Goal: Information Seeking & Learning: Learn about a topic

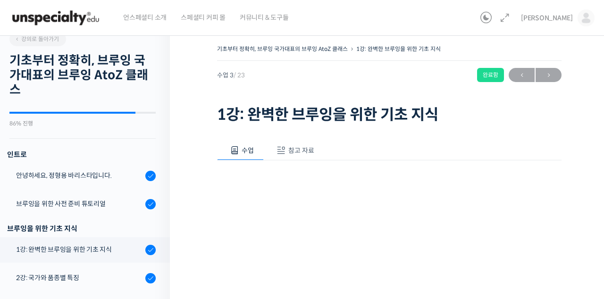
scroll to position [18, 0]
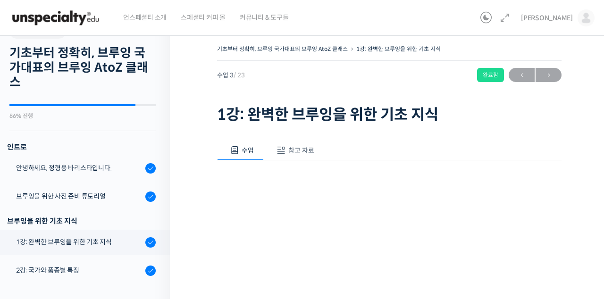
click at [589, 12] on img at bounding box center [586, 17] width 17 height 17
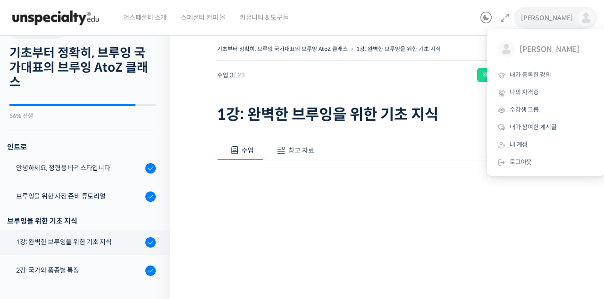
click at [565, 22] on span "[PERSON_NAME]" at bounding box center [547, 18] width 52 height 8
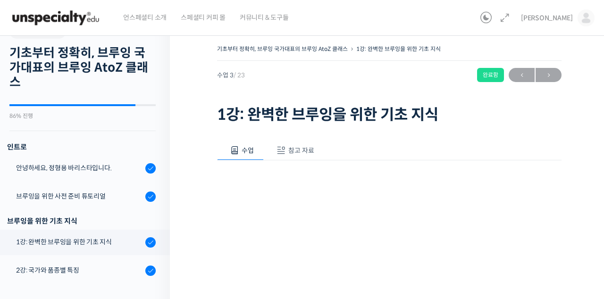
click at [578, 18] on img at bounding box center [586, 17] width 17 height 17
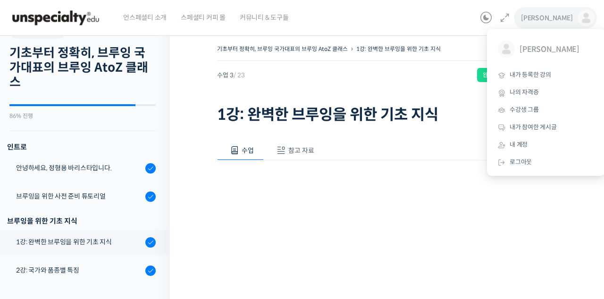
click at [547, 77] on span "내가 등록한 강의" at bounding box center [531, 75] width 42 height 8
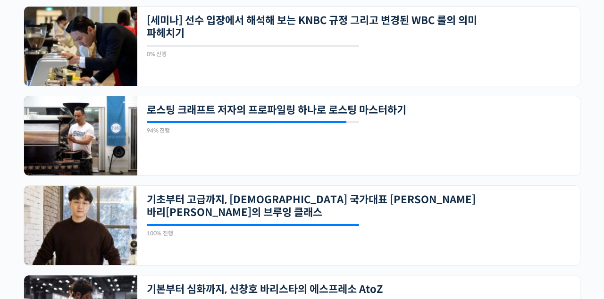
scroll to position [234, 0]
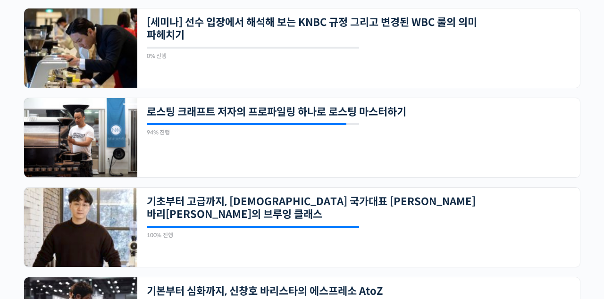
click at [387, 201] on link "기초부터 고급까지, [DEMOGRAPHIC_DATA] 국가대표 [PERSON_NAME] 바리[PERSON_NAME]의 브루잉 클래스" at bounding box center [316, 208] width 339 height 26
click at [62, 227] on img at bounding box center [80, 227] width 113 height 79
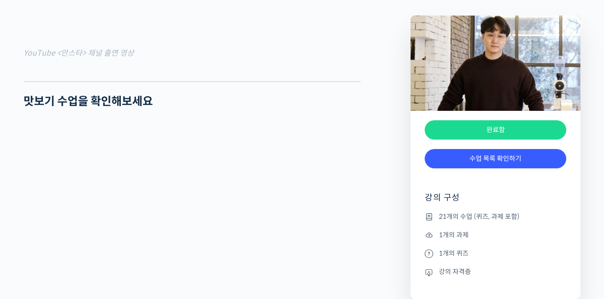
click at [542, 163] on link "수업 목록 확인하기" at bounding box center [496, 158] width 142 height 19
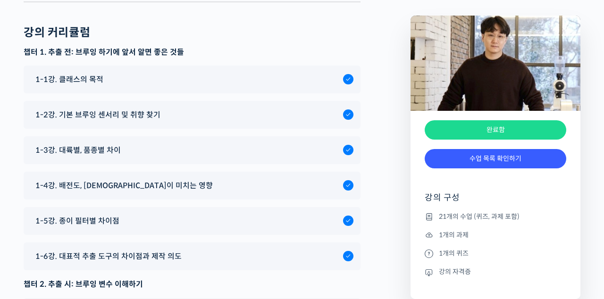
click at [50, 250] on span "1-6강. 대표적 추출 도구의 차이점과 제작 의도" at bounding box center [108, 256] width 146 height 13
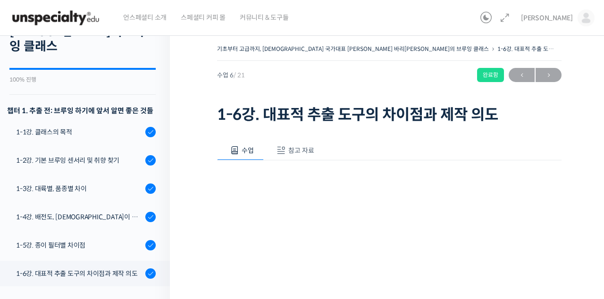
scroll to position [98, 0]
click at [83, 269] on div "1-6강. 대표적 추출 도구의 차이점과 제작 의도" at bounding box center [79, 274] width 126 height 10
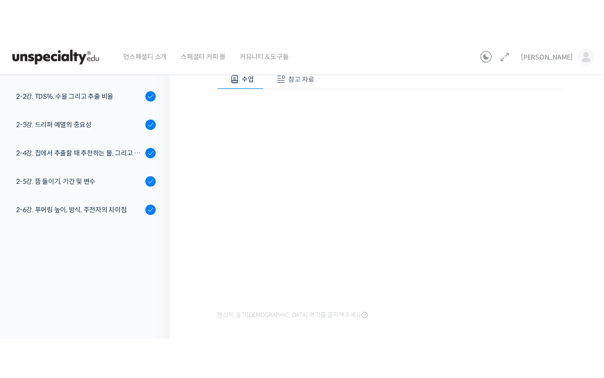
scroll to position [76, 0]
